Goal: Task Accomplishment & Management: Complete application form

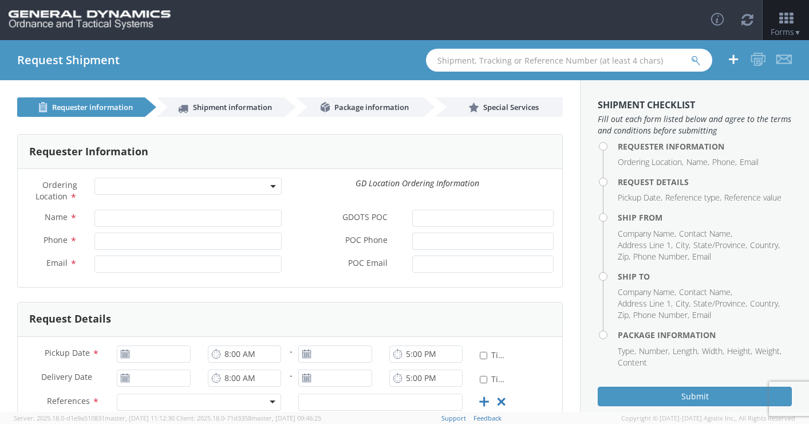
select select
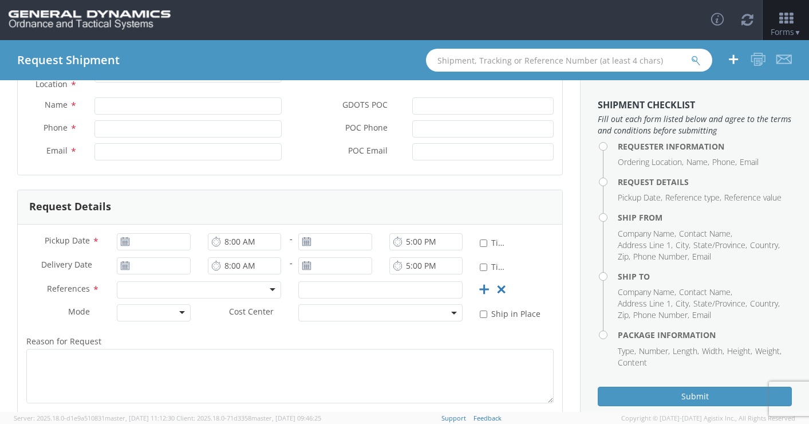
scroll to position [172, 0]
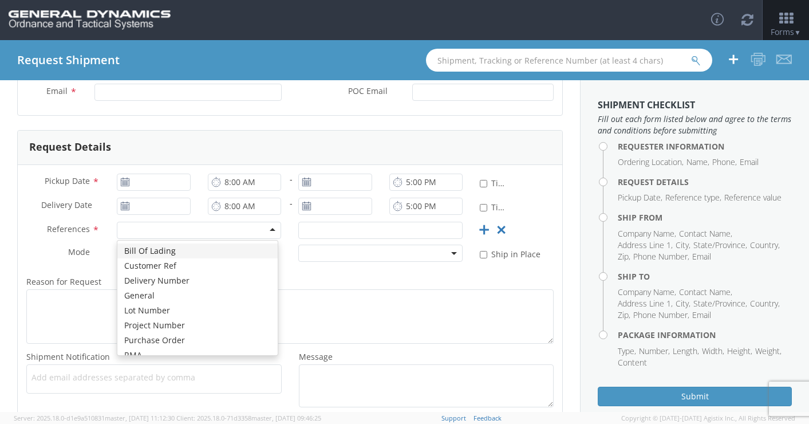
click at [260, 230] on div at bounding box center [199, 230] width 164 height 17
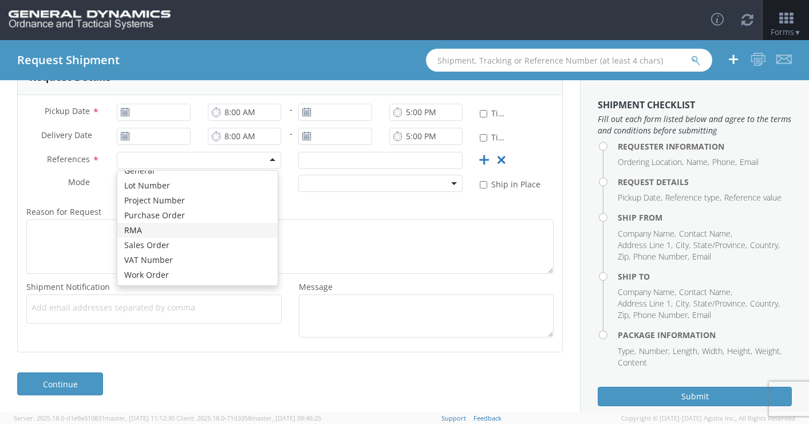
scroll to position [242, 0]
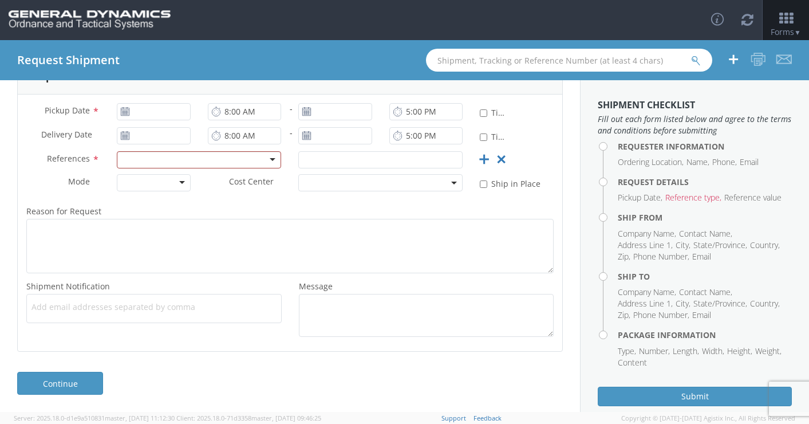
click at [39, 179] on label "Mode *" at bounding box center [63, 181] width 90 height 15
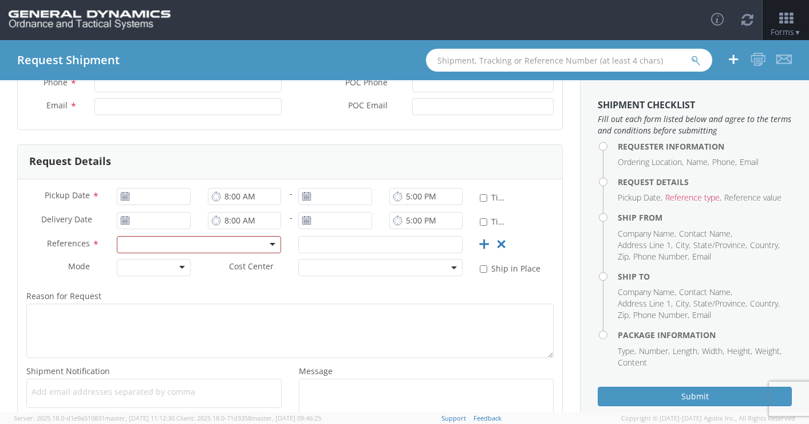
scroll to position [13, 0]
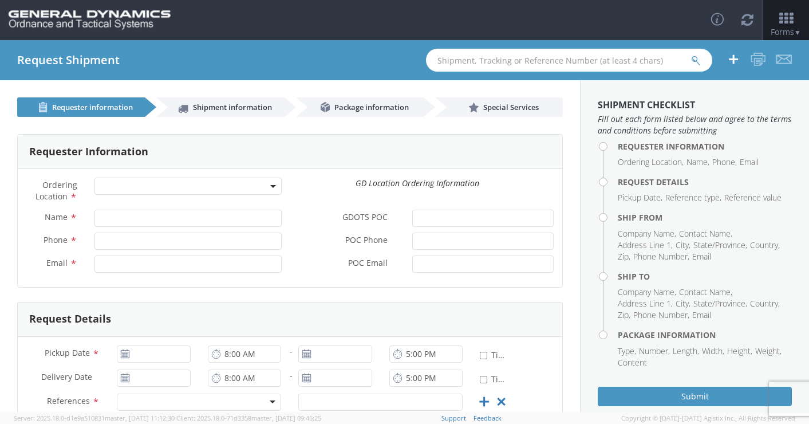
click at [272, 188] on span at bounding box center [187, 185] width 187 height 17
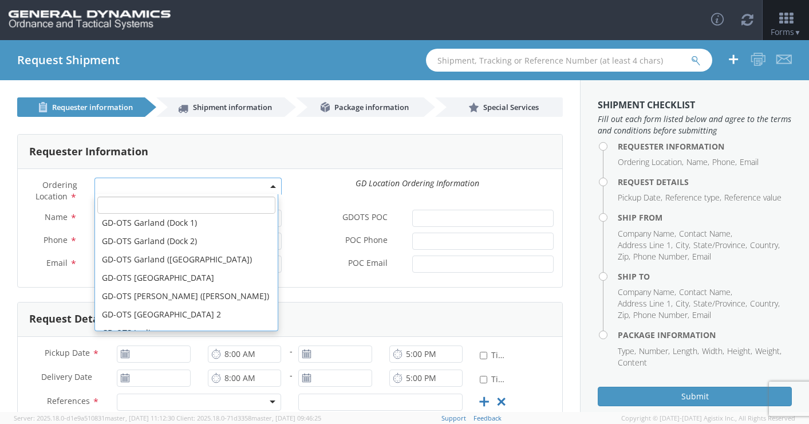
scroll to position [114, 0]
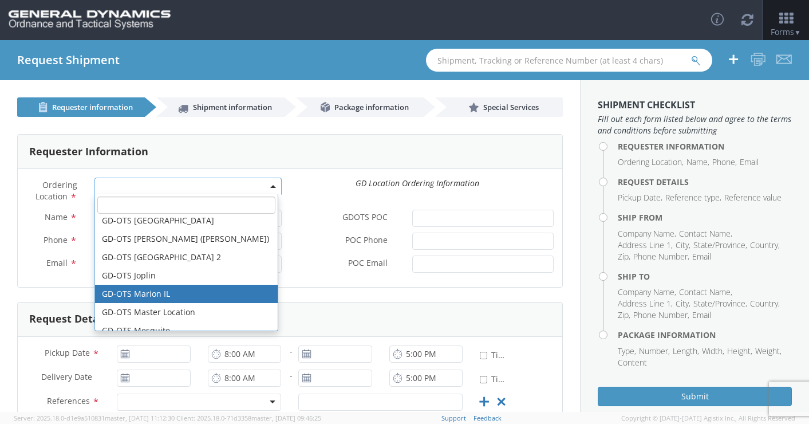
select select "313"
type input "[EMAIL_ADDRESS][DOMAIN_NAME]"
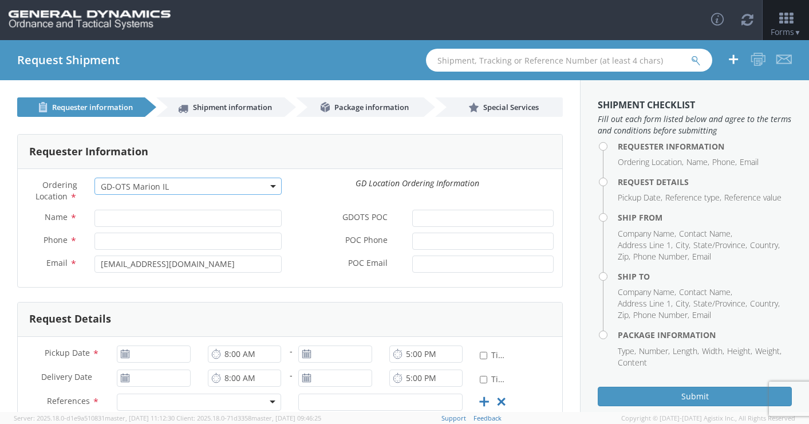
click at [332, 195] on div "Ordering Location * GD-OTS [GEOGRAPHIC_DATA] (Commerce) GD-OTS [GEOGRAPHIC_DATA…" at bounding box center [290, 193] width 544 height 32
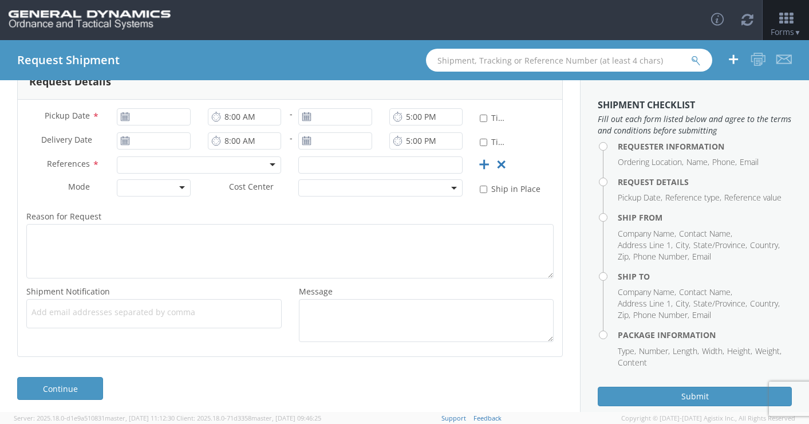
scroll to position [242, 0]
